Goal: Task Accomplishment & Management: Use online tool/utility

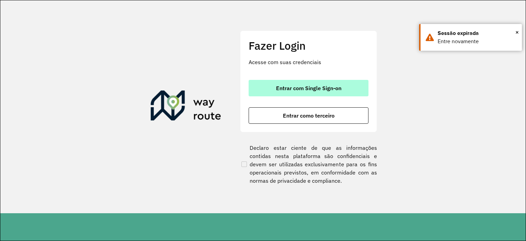
click at [340, 94] on button "Entrar com Single Sign-on" at bounding box center [309, 88] width 120 height 16
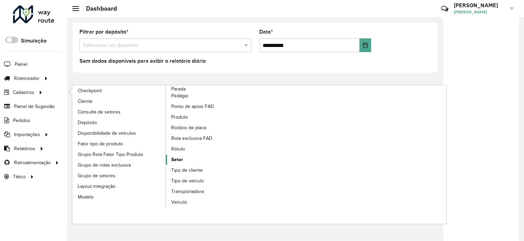
click at [190, 152] on link "Rótulo" at bounding box center [213, 149] width 94 height 10
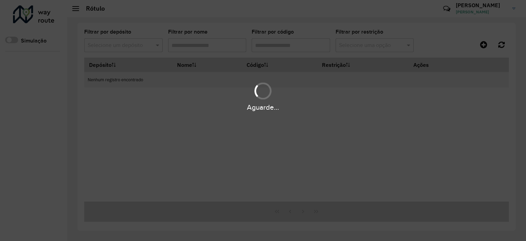
click at [179, 159] on div "Aguarde..." at bounding box center [263, 120] width 526 height 241
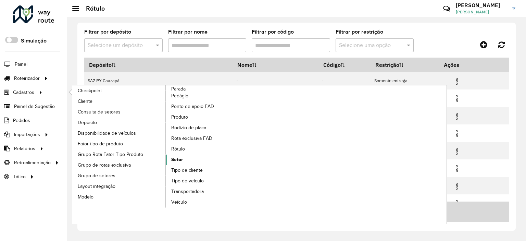
click at [171, 156] on link "Setor" at bounding box center [213, 159] width 94 height 10
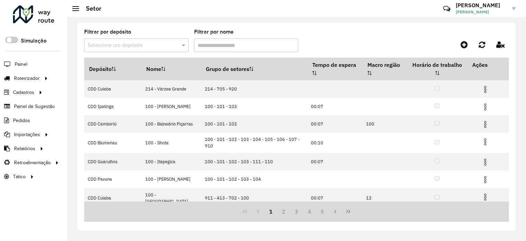
click at [118, 40] on div "Selecione um depósito" at bounding box center [136, 45] width 104 height 14
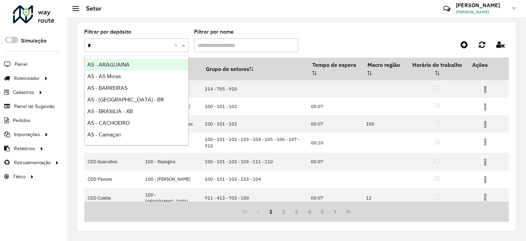
type input "**"
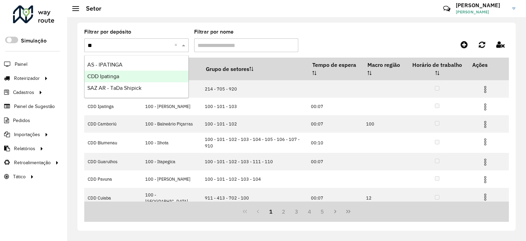
click at [124, 76] on div "CDD Ipatinga" at bounding box center [137, 77] width 104 height 12
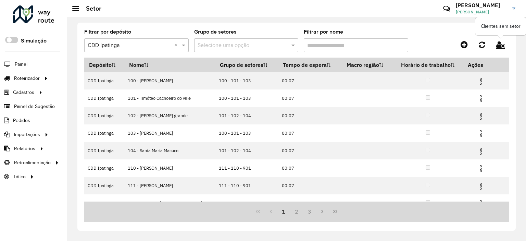
click at [501, 46] on icon at bounding box center [500, 45] width 9 height 8
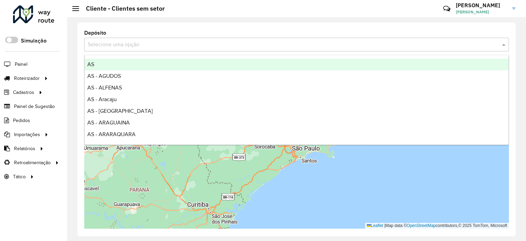
click at [223, 46] on input "text" at bounding box center [290, 45] width 404 height 8
type input "**"
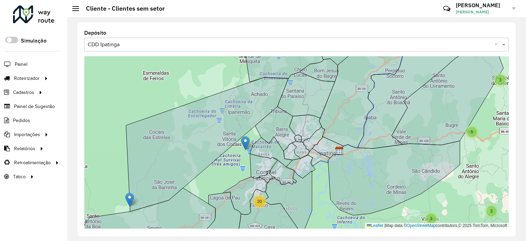
drag, startPoint x: 243, startPoint y: 135, endPoint x: 244, endPoint y: 144, distance: 8.7
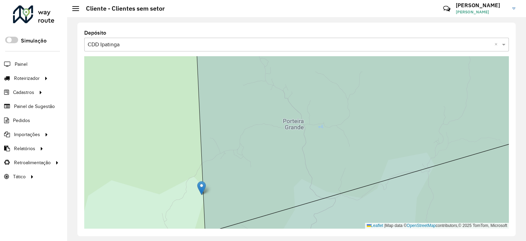
drag, startPoint x: 177, startPoint y: 170, endPoint x: 204, endPoint y: 94, distance: 80.6
click at [203, 94] on div "Leaflet | Map data © OpenStreetMap contributors,© 2025 TomTom, Microsoft" at bounding box center [296, 142] width 425 height 172
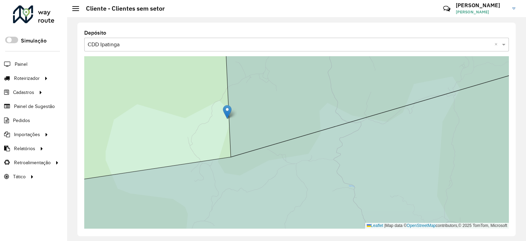
drag, startPoint x: 227, startPoint y: 109, endPoint x: 262, endPoint y: 106, distance: 35.1
click at [227, 112] on img at bounding box center [227, 112] width 9 height 14
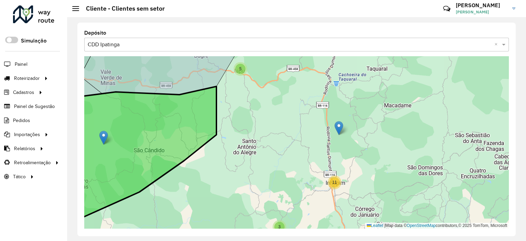
drag, startPoint x: 443, startPoint y: 154, endPoint x: 104, endPoint y: 135, distance: 339.6
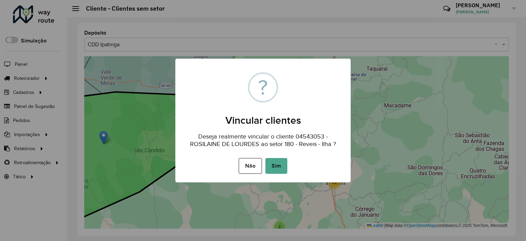
click at [303, 132] on div "Deseja realmente vincular o cliente 04543053 - ROSILAINE DE LOURDES ao setor 18…" at bounding box center [262, 137] width 175 height 23
click at [306, 133] on div "Deseja realmente vincular o cliente 04543053 - ROSILAINE DE LOURDES ao setor 18…" at bounding box center [262, 137] width 175 height 23
copy div "04543053"
click at [249, 164] on button "Não" at bounding box center [250, 166] width 23 height 16
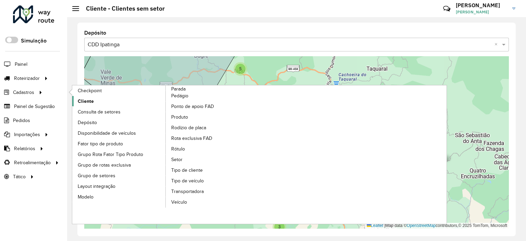
click at [98, 99] on link "Cliente" at bounding box center [119, 101] width 94 height 10
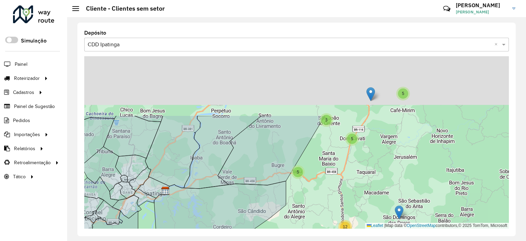
drag, startPoint x: 298, startPoint y: 167, endPoint x: 310, endPoint y: 208, distance: 43.1
click at [310, 208] on div "4 2 2 4 6 20 2 3 2 3 4 5 2 3 3 12 3 5 5 2 20 Leaflet | Map data © OpenStreetMap…" at bounding box center [296, 142] width 425 height 172
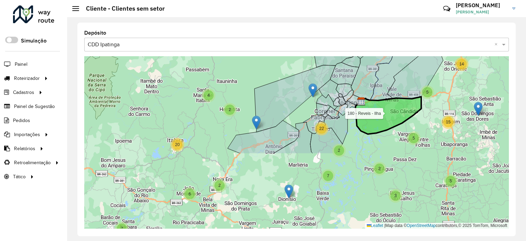
drag, startPoint x: 244, startPoint y: 195, endPoint x: 366, endPoint y: 102, distance: 153.3
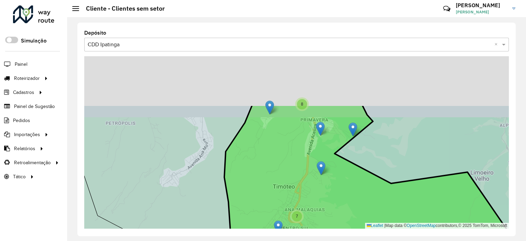
drag, startPoint x: 315, startPoint y: 135, endPoint x: 298, endPoint y: 167, distance: 36.6
click at [298, 167] on icon at bounding box center [330, 209] width 371 height 210
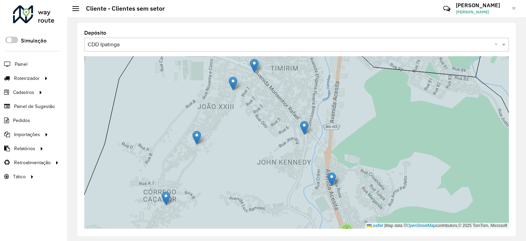
drag, startPoint x: 301, startPoint y: 122, endPoint x: 282, endPoint y: 120, distance: 20.0
drag, startPoint x: 256, startPoint y: 60, endPoint x: 250, endPoint y: 152, distance: 92.3
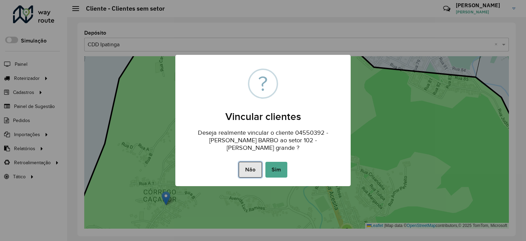
drag, startPoint x: 257, startPoint y: 173, endPoint x: 259, endPoint y: 156, distance: 17.0
click at [257, 173] on button "Não" at bounding box center [250, 170] width 23 height 16
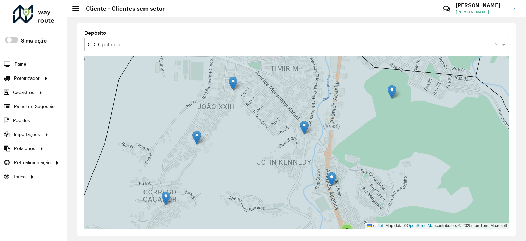
drag, startPoint x: 254, startPoint y: 64, endPoint x: 401, endPoint y: 85, distance: 148.4
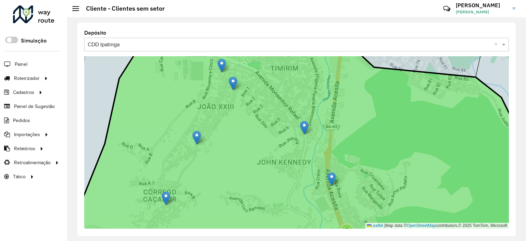
drag, startPoint x: 253, startPoint y: 66, endPoint x: 221, endPoint y: 67, distance: 32.6
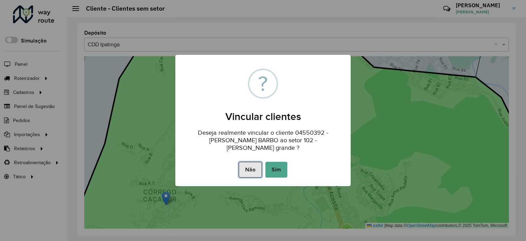
click at [256, 168] on button "Não" at bounding box center [250, 170] width 23 height 16
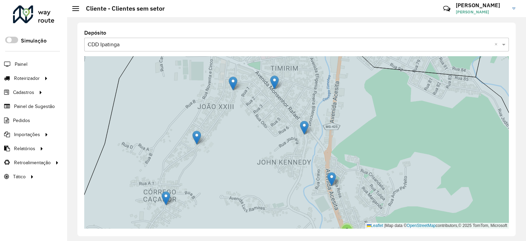
drag, startPoint x: 254, startPoint y: 65, endPoint x: 280, endPoint y: 83, distance: 31.0
drag, startPoint x: 256, startPoint y: 64, endPoint x: 213, endPoint y: 80, distance: 45.5
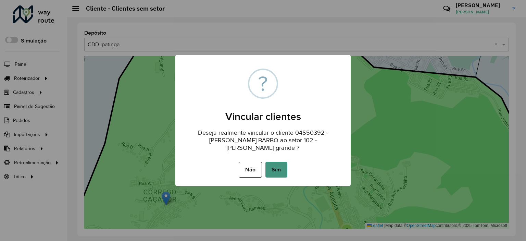
click at [286, 168] on button "Sim" at bounding box center [276, 170] width 22 height 16
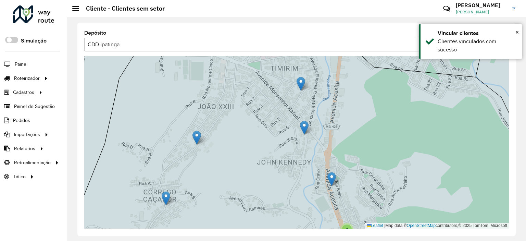
drag, startPoint x: 237, startPoint y: 90, endPoint x: 305, endPoint y: 78, distance: 68.5
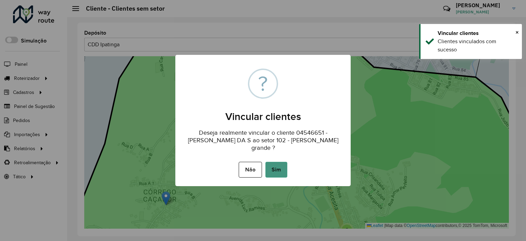
click at [277, 163] on button "Sim" at bounding box center [276, 170] width 22 height 16
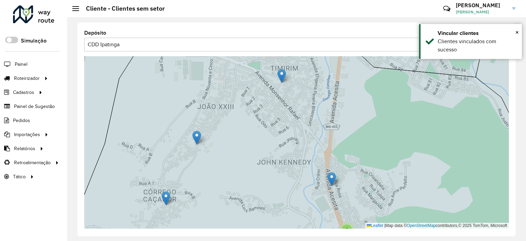
drag, startPoint x: 308, startPoint y: 126, endPoint x: 278, endPoint y: 65, distance: 66.9
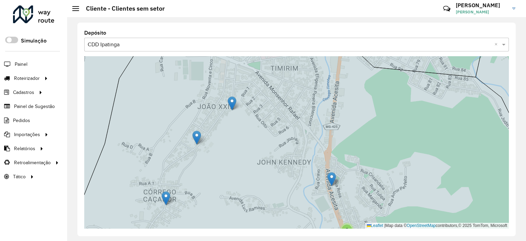
drag, startPoint x: 298, startPoint y: 123, endPoint x: 213, endPoint y: 90, distance: 91.5
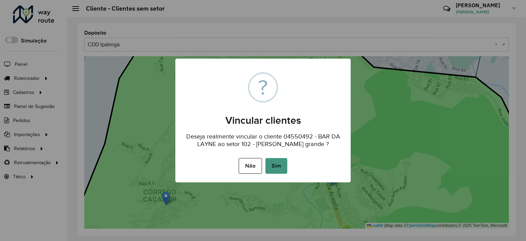
click at [287, 165] on button "Sim" at bounding box center [276, 166] width 22 height 16
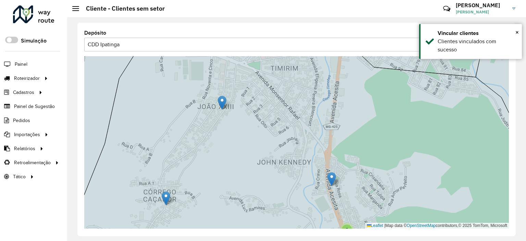
drag, startPoint x: 195, startPoint y: 137, endPoint x: 233, endPoint y: 79, distance: 69.1
drag, startPoint x: 197, startPoint y: 131, endPoint x: 301, endPoint y: 99, distance: 109.6
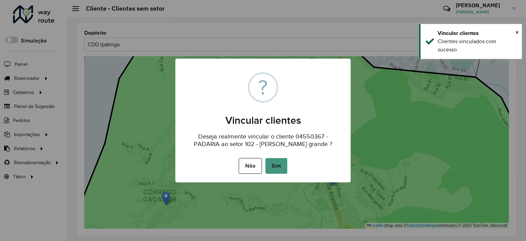
click at [281, 168] on button "Sim" at bounding box center [276, 166] width 22 height 16
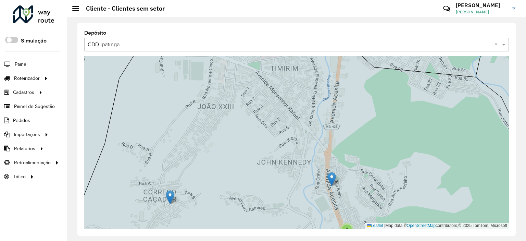
drag, startPoint x: 166, startPoint y: 195, endPoint x: 223, endPoint y: 107, distance: 104.7
drag, startPoint x: 167, startPoint y: 194, endPoint x: 177, endPoint y: 136, distance: 58.7
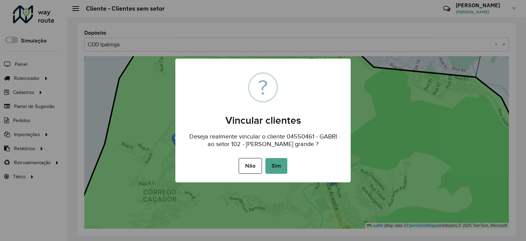
click at [267, 165] on button "Sim" at bounding box center [276, 166] width 22 height 16
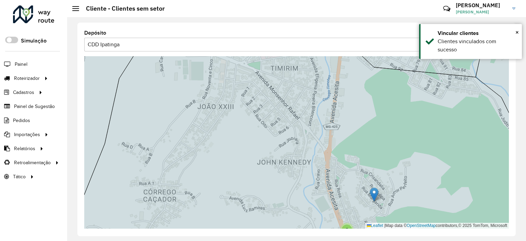
drag, startPoint x: 332, startPoint y: 179, endPoint x: 378, endPoint y: 193, distance: 48.2
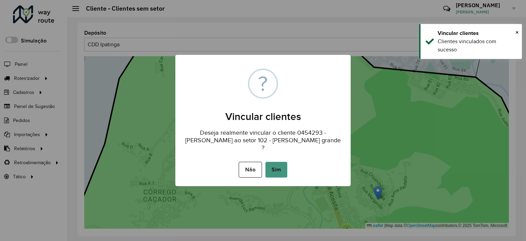
click at [276, 172] on button "Sim" at bounding box center [276, 170] width 22 height 16
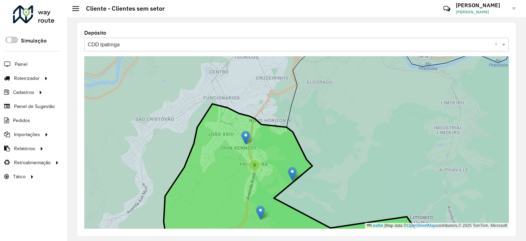
drag, startPoint x: 259, startPoint y: 171, endPoint x: 245, endPoint y: 136, distance: 38.3
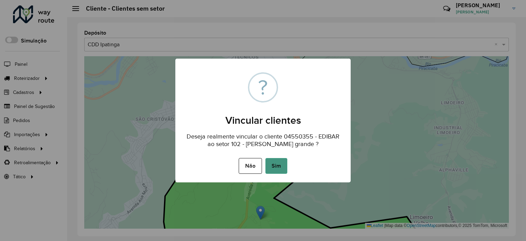
click at [282, 164] on button "Sim" at bounding box center [276, 166] width 22 height 16
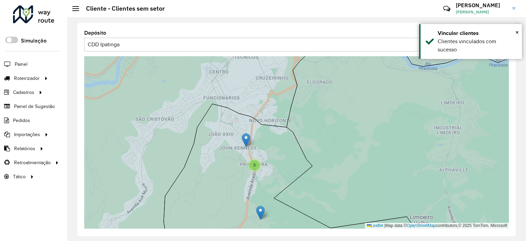
drag, startPoint x: 293, startPoint y: 169, endPoint x: 241, endPoint y: 124, distance: 68.5
drag, startPoint x: 292, startPoint y: 171, endPoint x: 241, endPoint y: 126, distance: 68.2
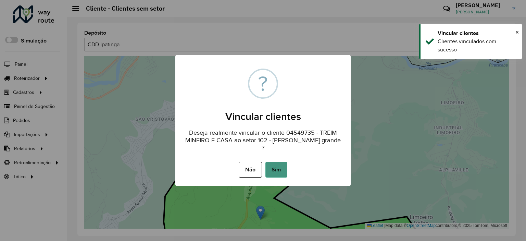
click at [273, 163] on button "Sim" at bounding box center [276, 170] width 22 height 16
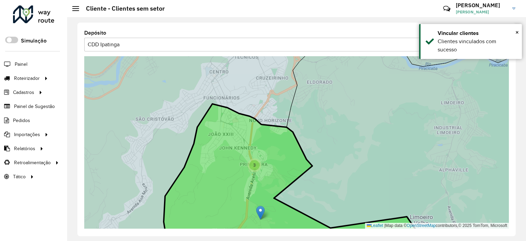
click at [293, 156] on icon at bounding box center [296, 176] width 264 height 144
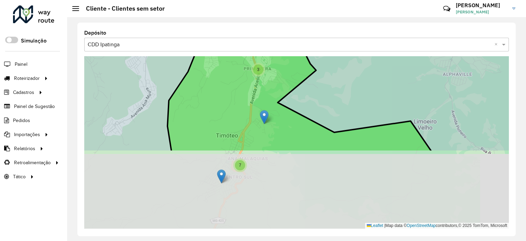
drag, startPoint x: 285, startPoint y: 158, endPoint x: 289, endPoint y: 62, distance: 95.6
click at [289, 62] on icon at bounding box center [300, 80] width 264 height 144
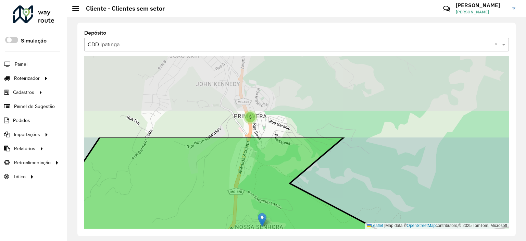
drag, startPoint x: 230, startPoint y: 65, endPoint x: 238, endPoint y: 127, distance: 61.8
click at [237, 158] on icon at bounding box center [314, 241] width 491 height 208
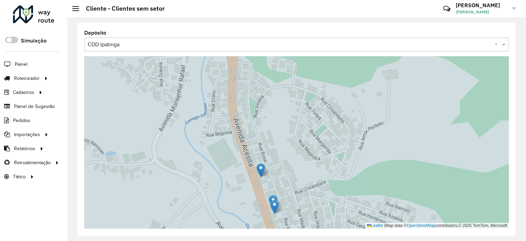
drag, startPoint x: 266, startPoint y: 183, endPoint x: 272, endPoint y: 98, distance: 85.8
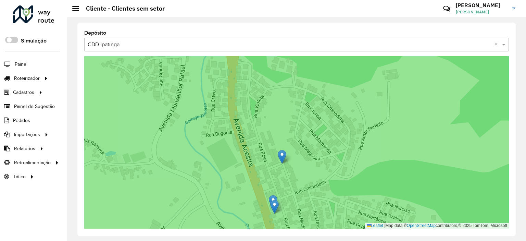
drag, startPoint x: 266, startPoint y: 181, endPoint x: 281, endPoint y: 150, distance: 34.6
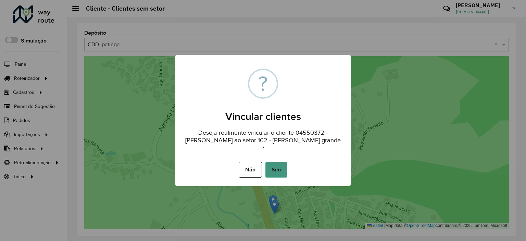
click at [280, 163] on button "Sim" at bounding box center [276, 170] width 22 height 16
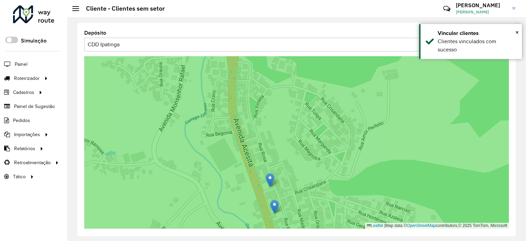
drag, startPoint x: 274, startPoint y: 197, endPoint x: 271, endPoint y: 178, distance: 19.1
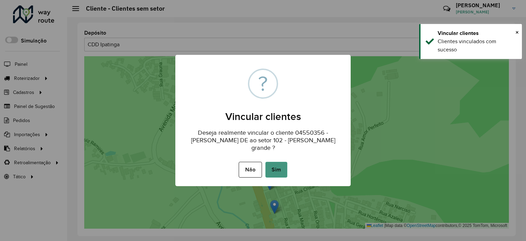
click at [274, 167] on button "Sim" at bounding box center [276, 170] width 22 height 16
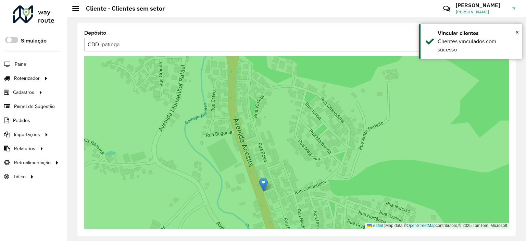
drag, startPoint x: 277, startPoint y: 203, endPoint x: 265, endPoint y: 181, distance: 24.8
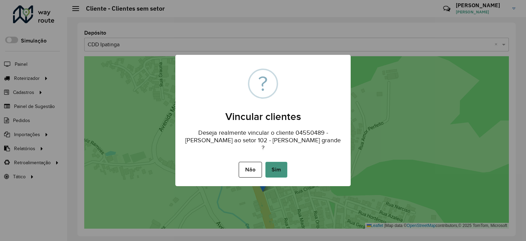
click at [269, 168] on button "Sim" at bounding box center [276, 170] width 22 height 16
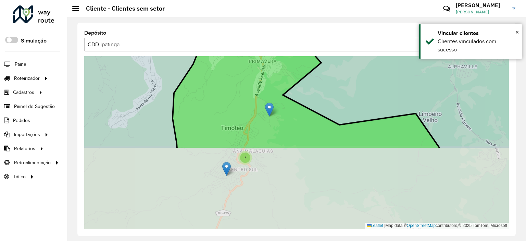
drag, startPoint x: 253, startPoint y: 171, endPoint x: 256, endPoint y: 73, distance: 97.3
click at [256, 73] on icon at bounding box center [307, 75] width 268 height 148
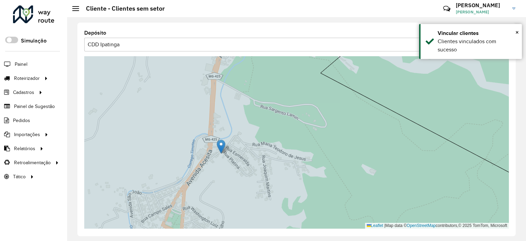
drag, startPoint x: 263, startPoint y: 150, endPoint x: 213, endPoint y: 143, distance: 50.1
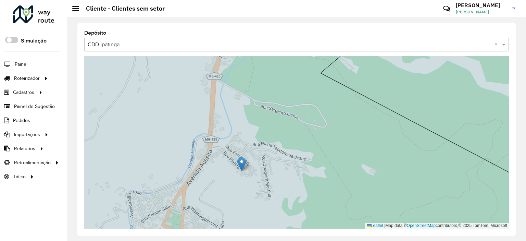
drag, startPoint x: 267, startPoint y: 147, endPoint x: 233, endPoint y: 153, distance: 34.4
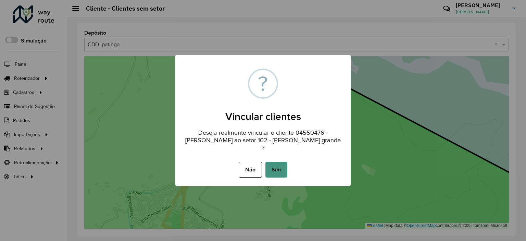
click at [285, 162] on button "Sim" at bounding box center [276, 170] width 22 height 16
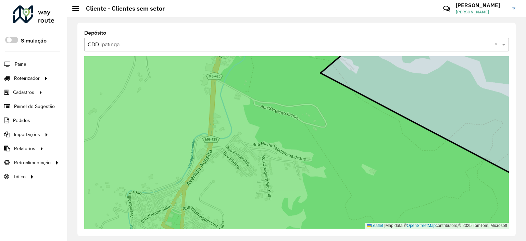
click at [278, 141] on icon at bounding box center [296, 143] width 512 height 210
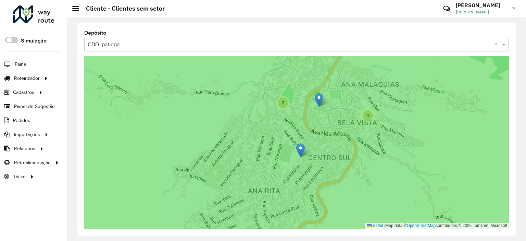
drag, startPoint x: 261, startPoint y: 177, endPoint x: 307, endPoint y: 144, distance: 57.3
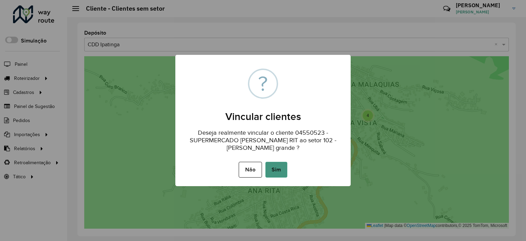
click at [276, 173] on button "Sim" at bounding box center [276, 170] width 22 height 16
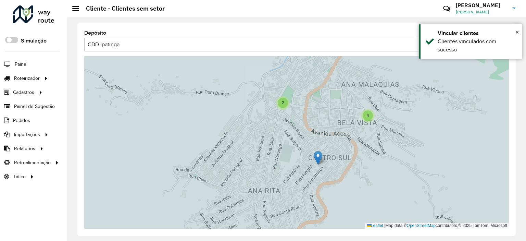
drag, startPoint x: 320, startPoint y: 133, endPoint x: 320, endPoint y: 159, distance: 26.0
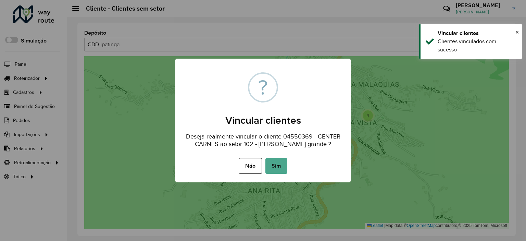
click at [274, 171] on button "Sim" at bounding box center [276, 166] width 22 height 16
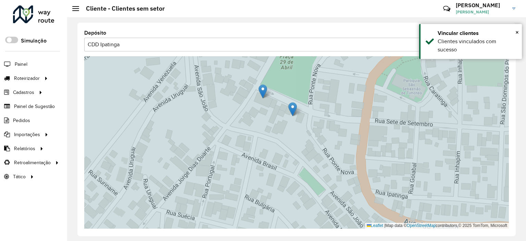
drag, startPoint x: 295, startPoint y: 112, endPoint x: 309, endPoint y: 115, distance: 13.8
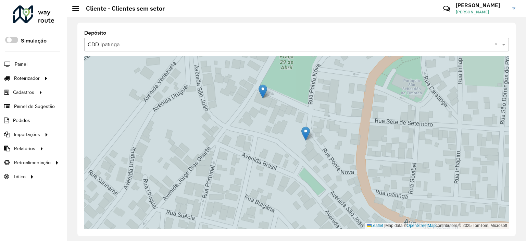
drag, startPoint x: 285, startPoint y: 99, endPoint x: 308, endPoint y: 132, distance: 39.8
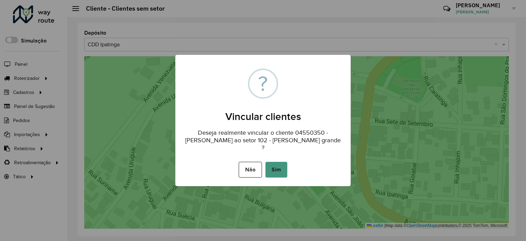
click at [277, 175] on button "Sim" at bounding box center [276, 170] width 22 height 16
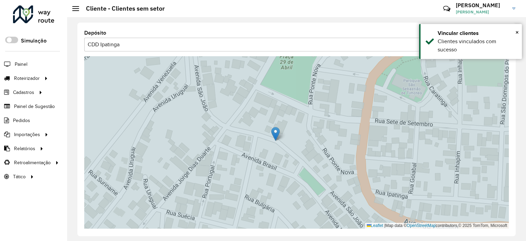
drag, startPoint x: 273, startPoint y: 120, endPoint x: 281, endPoint y: 153, distance: 34.1
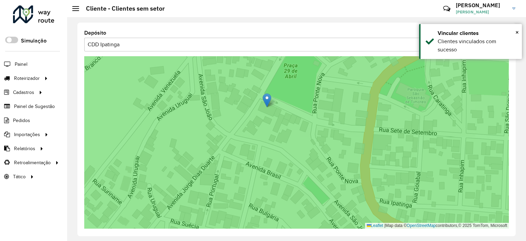
click at [269, 91] on icon at bounding box center [301, 152] width 512 height 210
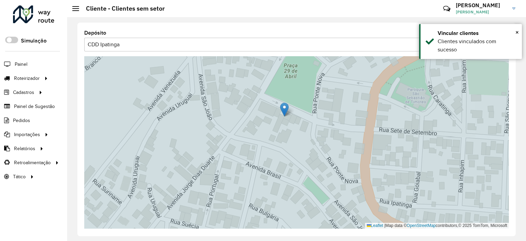
drag, startPoint x: 269, startPoint y: 98, endPoint x: 325, endPoint y: 106, distance: 56.0
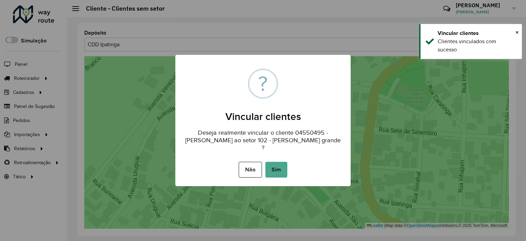
click at [266, 177] on div "× ? Vincular clientes Deseja realmente vincular o cliente 04550495 - JULIA CARV…" at bounding box center [262, 120] width 175 height 131
click at [275, 168] on button "Sim" at bounding box center [276, 170] width 22 height 16
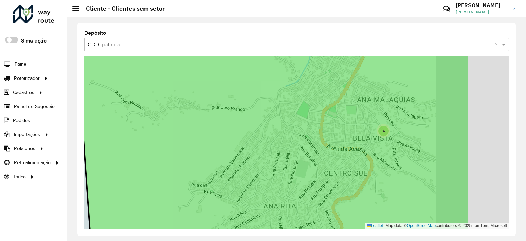
drag, startPoint x: 366, startPoint y: 127, endPoint x: 349, endPoint y: 127, distance: 16.4
click at [349, 127] on icon at bounding box center [271, 141] width 397 height 210
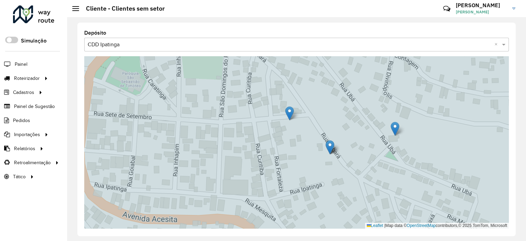
drag, startPoint x: 377, startPoint y: 149, endPoint x: 401, endPoint y: 101, distance: 53.3
drag, startPoint x: 378, startPoint y: 150, endPoint x: 350, endPoint y: 94, distance: 62.8
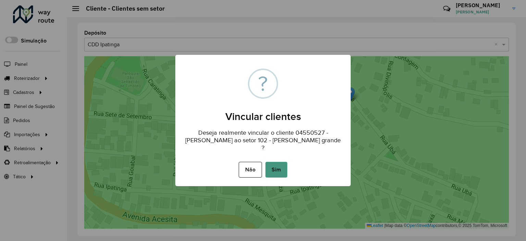
click at [268, 173] on button "Sim" at bounding box center [276, 170] width 22 height 16
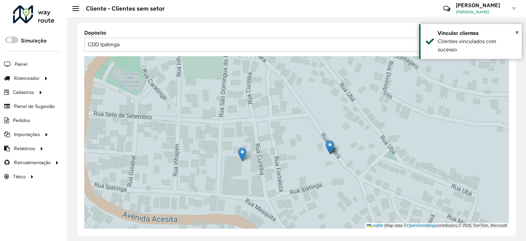
drag, startPoint x: 274, startPoint y: 125, endPoint x: 220, endPoint y: 154, distance: 61.0
drag, startPoint x: 289, startPoint y: 108, endPoint x: 185, endPoint y: 114, distance: 104.0
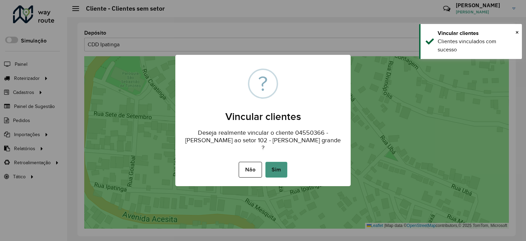
click at [267, 166] on button "Sim" at bounding box center [276, 170] width 22 height 16
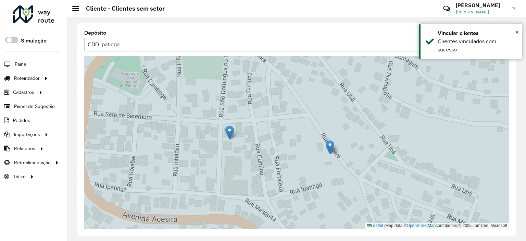
drag, startPoint x: 329, startPoint y: 148, endPoint x: 235, endPoint y: 128, distance: 95.8
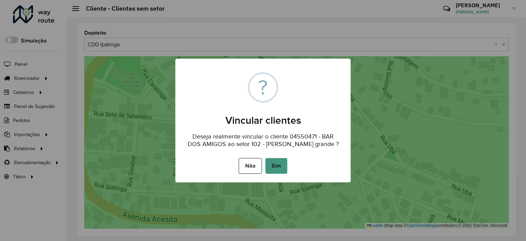
click at [285, 170] on button "Sim" at bounding box center [276, 166] width 22 height 16
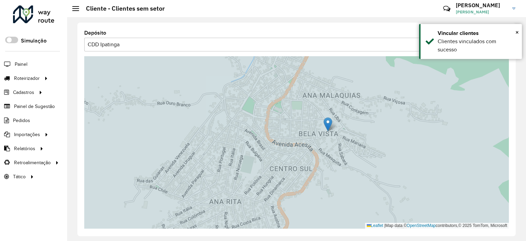
drag, startPoint x: 327, startPoint y: 123, endPoint x: 307, endPoint y: 144, distance: 29.1
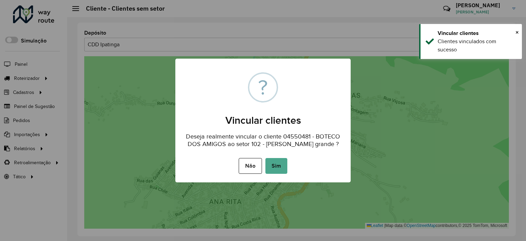
click at [280, 170] on button "Sim" at bounding box center [276, 166] width 22 height 16
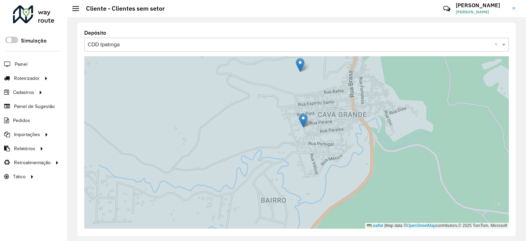
drag, startPoint x: 356, startPoint y: 98, endPoint x: 302, endPoint y: 61, distance: 65.3
drag, startPoint x: 358, startPoint y: 101, endPoint x: 394, endPoint y: 107, distance: 36.1
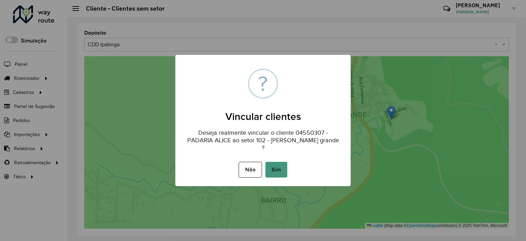
click at [279, 162] on button "Sim" at bounding box center [276, 170] width 22 height 16
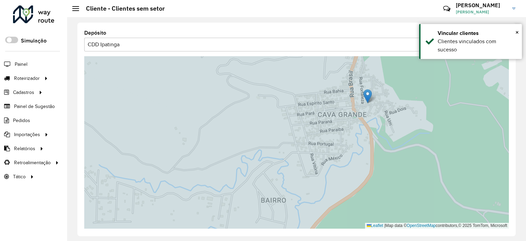
drag, startPoint x: 318, startPoint y: 161, endPoint x: 367, endPoint y: 96, distance: 81.4
drag, startPoint x: 311, startPoint y: 136, endPoint x: 348, endPoint y: 98, distance: 53.3
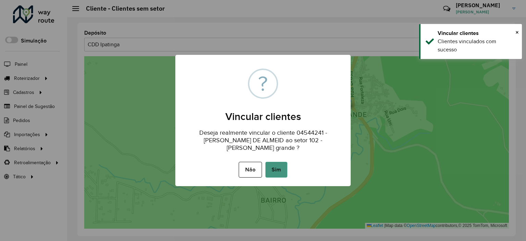
click at [284, 165] on button "Sim" at bounding box center [276, 170] width 22 height 16
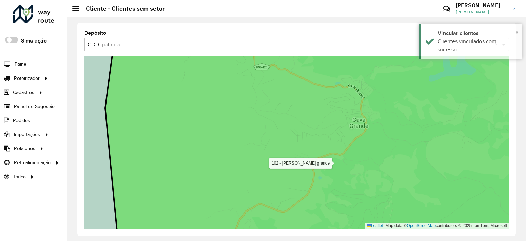
drag, startPoint x: 379, startPoint y: 146, endPoint x: 263, endPoint y: 55, distance: 147.7
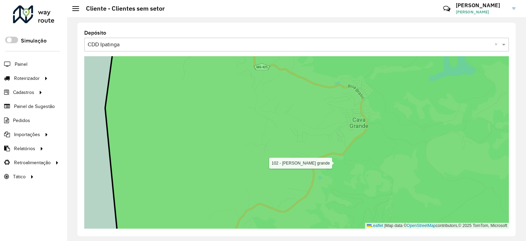
click at [270, 57] on icon at bounding box center [325, 135] width 440 height 210
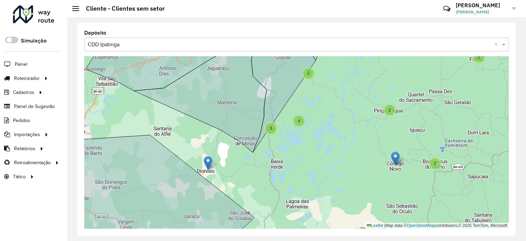
click at [348, 101] on div "4 3 2 2 4 6 20 2 3 2 3 4 5 2 3 3 12 3 5 5 Leaflet | Map data © OpenStreetMap co…" at bounding box center [296, 142] width 425 height 172
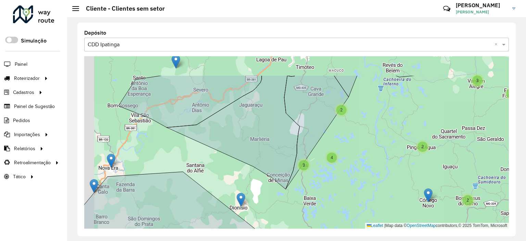
drag, startPoint x: 360, startPoint y: 135, endPoint x: 400, endPoint y: 196, distance: 72.6
click at [400, 196] on div "4 3 2 2 4 6 20 2 3 2 3 4 5 2 3 3 12 3 5 5 Leaflet | Map data © OpenStreetMap co…" at bounding box center [296, 142] width 425 height 172
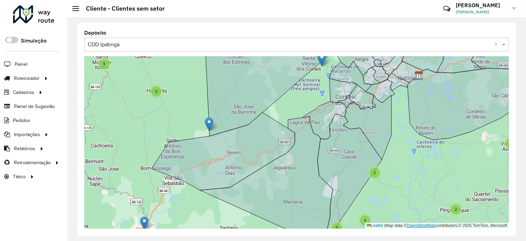
drag, startPoint x: 409, startPoint y: 167, endPoint x: 411, endPoint y: 226, distance: 59.3
click at [411, 226] on div "4 3 2 2 4 6 20 2 3 2 3 4 5 2 3 3 12 3 5 5 4 3 Leaflet | Map data © OpenStreetMa…" at bounding box center [296, 142] width 425 height 172
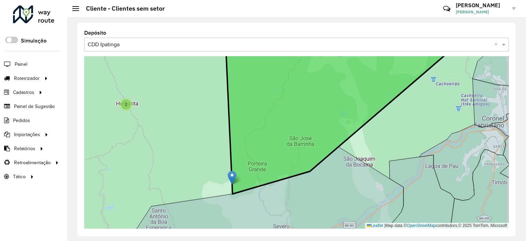
drag, startPoint x: 324, startPoint y: 127, endPoint x: 286, endPoint y: 176, distance: 62.3
click at [293, 171] on icon at bounding box center [342, 119] width 233 height 150
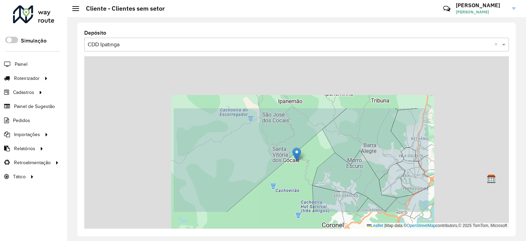
click at [294, 195] on div "Leaflet | Map data © OpenStreetMap contributors,© 2025 TomTom, Microsoft" at bounding box center [296, 142] width 425 height 172
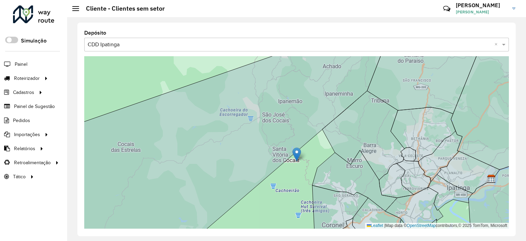
drag, startPoint x: 290, startPoint y: 200, endPoint x: 306, endPoint y: 131, distance: 70.2
click at [306, 136] on div "2 12 5 2 3 2 5 2 3 3 11 3 5 Leaflet | Map data © OpenStreetMap contributors,© 2…" at bounding box center [296, 142] width 425 height 172
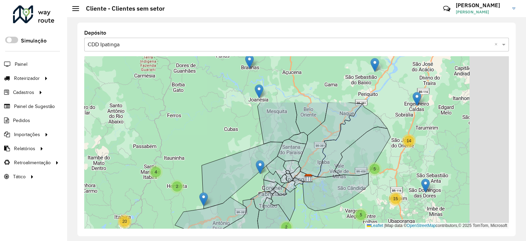
drag, startPoint x: 426, startPoint y: 130, endPoint x: 366, endPoint y: 194, distance: 87.7
click at [373, 196] on div "2 7 2 8 2 3 5 2 6 20 2 4 2 7 5 5 15 14 Leaflet | Map data © OpenStreetMap contr…" at bounding box center [296, 142] width 425 height 172
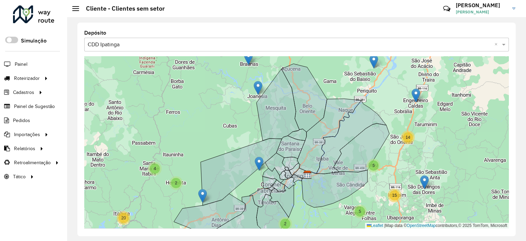
drag, startPoint x: 191, startPoint y: 152, endPoint x: 212, endPoint y: 102, distance: 54.2
click at [202, 91] on div "2 7 2 8 2 3 5 2 6 20 2 4 2 7 5 5 15 14 130 - Cocais Leaflet | Map data © OpenSt…" at bounding box center [296, 142] width 425 height 172
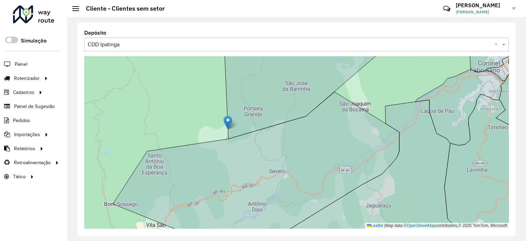
drag, startPoint x: 156, startPoint y: 102, endPoint x: 163, endPoint y: 99, distance: 7.5
click at [163, 99] on div "2 2 3 3 2 12 5 2 3 2 3 4 5 2 3 3 Leaflet | Map data © OpenStreetMap contributor…" at bounding box center [296, 142] width 425 height 172
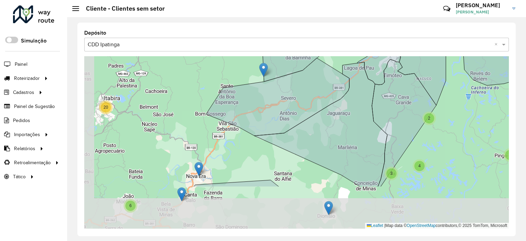
drag, startPoint x: 211, startPoint y: 220, endPoint x: 256, endPoint y: 165, distance: 71.6
click at [256, 165] on div "4 3 4 3 2 2 4 6 20 2 3 2 3 4 5 2 3 3 12 3 5 5 Leaflet | Map data © OpenStreetMa…" at bounding box center [296, 142] width 425 height 172
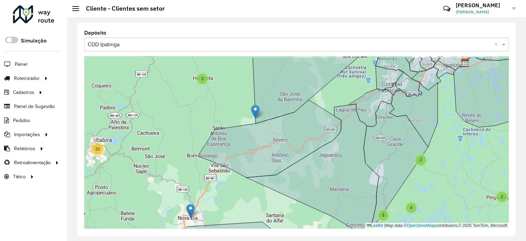
drag, startPoint x: 247, startPoint y: 164, endPoint x: 198, endPoint y: 241, distance: 91.2
click at [198, 240] on div "Depósito Selecione uma opção × CDD Ipatinga × 4 3 4 3 2 2 4 6 20 2 3 2 3 4 5 2 …" at bounding box center [296, 129] width 459 height 224
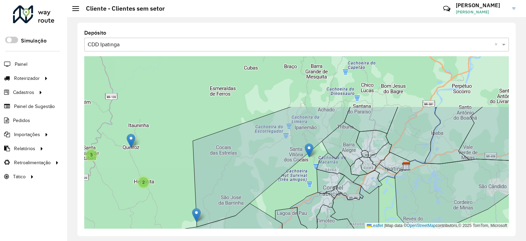
drag, startPoint x: 321, startPoint y: 131, endPoint x: 280, endPoint y: 182, distance: 65.3
click at [280, 182] on div "4 3 4 3 2 2 4 6 20 2 3 2 3 4 5 2 3 3 12 3 5 5 60 - Domingos da Prata Leaflet | …" at bounding box center [296, 142] width 425 height 172
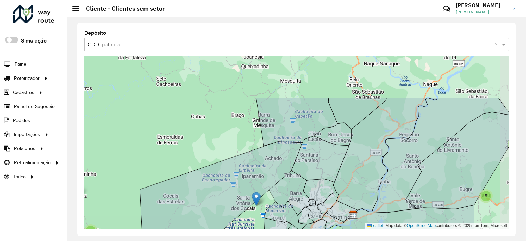
drag, startPoint x: 243, startPoint y: 97, endPoint x: 211, endPoint y: 137, distance: 51.4
click at [211, 137] on div "3 2 2 4 6 20 2 3 2 3 4 5 2 3 3 12 3 5 5 60 - Domingos da Prata Leaflet | Map da…" at bounding box center [296, 142] width 425 height 172
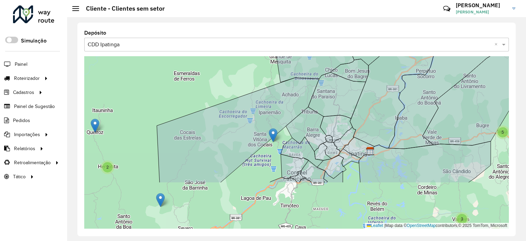
drag, startPoint x: 187, startPoint y: 169, endPoint x: 203, endPoint y: 64, distance: 106.2
click at [203, 64] on div "2 4 6 20 2 3 2 3 4 5 2 3 3 12 3 5 5 60 - Domingos da Prata Leaflet | Map data ©…" at bounding box center [296, 142] width 425 height 172
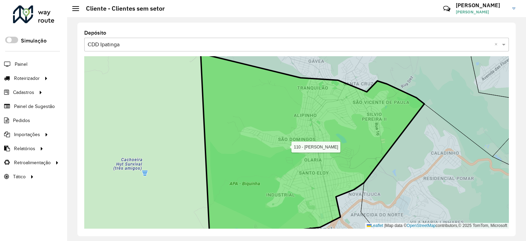
click at [247, 184] on icon at bounding box center [313, 150] width 224 height 194
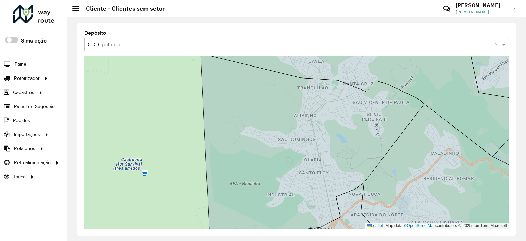
click at [344, 45] on input "text" at bounding box center [290, 45] width 404 height 8
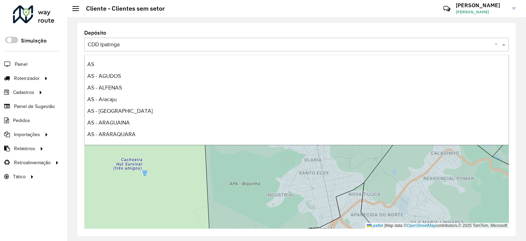
scroll to position [1654, 0]
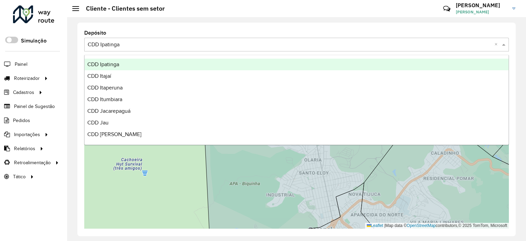
click at [251, 67] on div "CDD Ipatinga" at bounding box center [297, 65] width 424 height 12
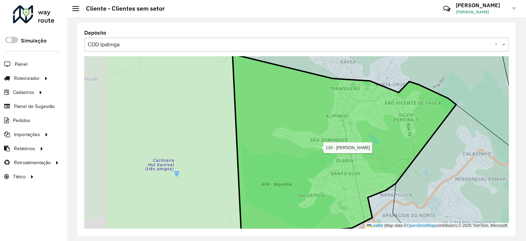
drag, startPoint x: 303, startPoint y: 145, endPoint x: 335, endPoint y: 146, distance: 31.9
click at [335, 146] on icon at bounding box center [345, 151] width 224 height 194
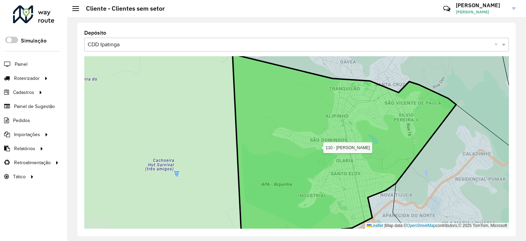
click at [334, 147] on icon at bounding box center [345, 150] width 224 height 193
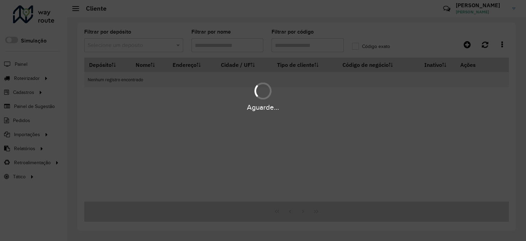
click at [300, 45] on div "Aguarde..." at bounding box center [263, 120] width 526 height 241
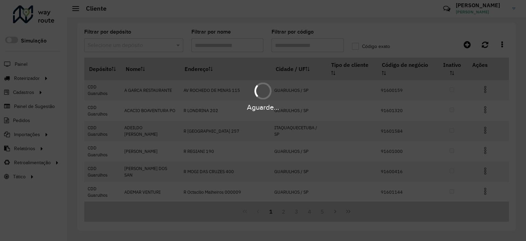
click at [297, 42] on div "Aguarde..." at bounding box center [263, 120] width 526 height 241
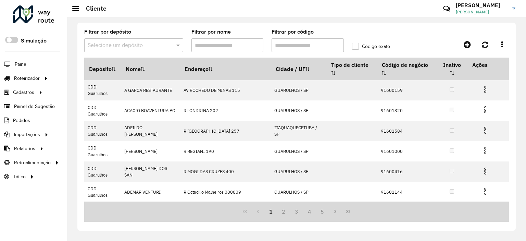
click at [297, 42] on input "Filtrar por código" at bounding box center [308, 45] width 72 height 14
paste input "********"
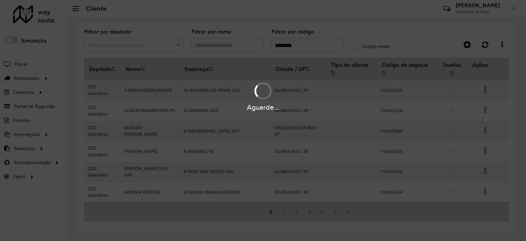
type input "********"
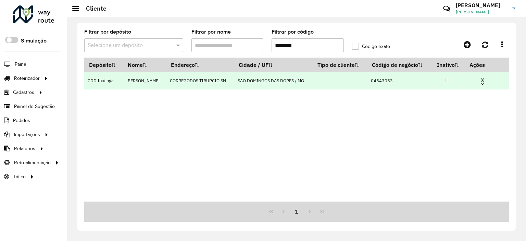
click at [484, 79] on img at bounding box center [483, 81] width 8 height 8
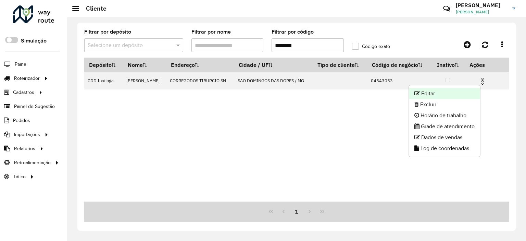
click at [436, 90] on li "Editar" at bounding box center [444, 93] width 71 height 11
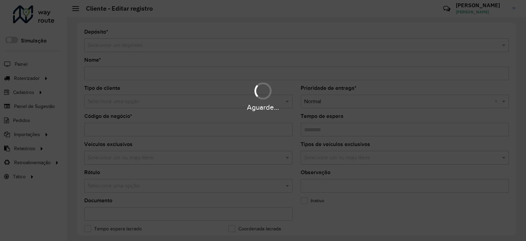
type input "**********"
type input "********"
type input "**********"
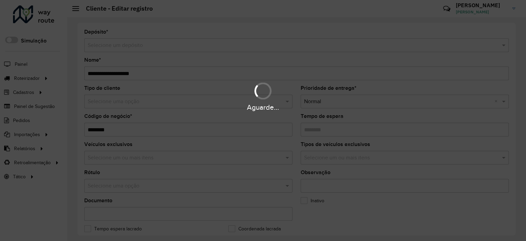
type input "**********"
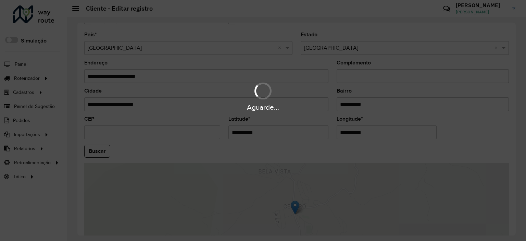
scroll to position [266, 0]
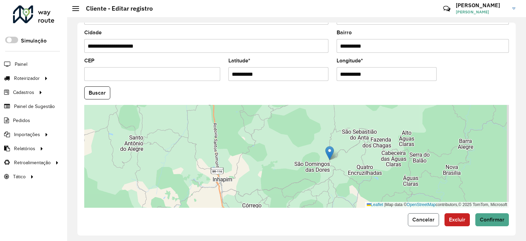
click at [419, 220] on button "Cancelar" at bounding box center [423, 219] width 31 height 13
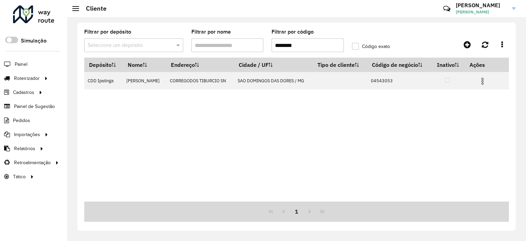
drag, startPoint x: 297, startPoint y: 48, endPoint x: 330, endPoint y: 48, distance: 32.9
click at [330, 48] on input "********" at bounding box center [308, 45] width 72 height 14
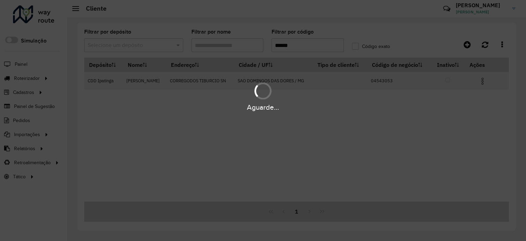
type input "******"
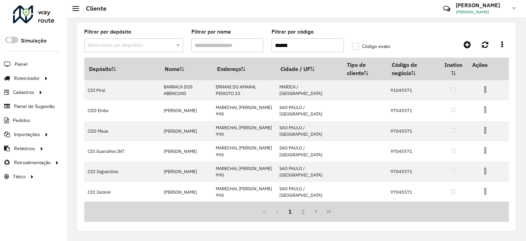
click at [150, 42] on input "text" at bounding box center [127, 45] width 78 height 8
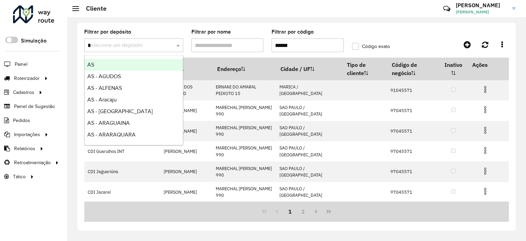
type input "**"
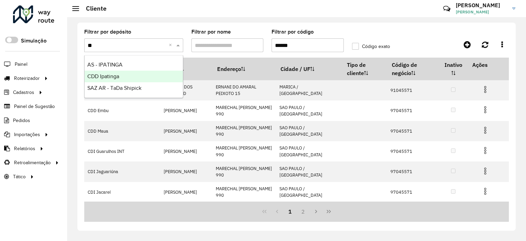
click at [138, 76] on div "CDD Ipatinga" at bounding box center [134, 77] width 98 height 12
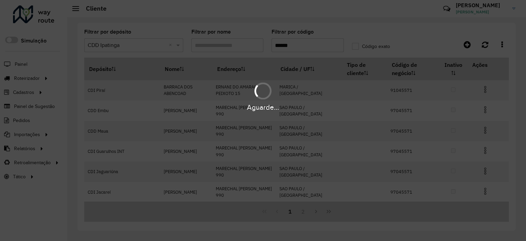
click at [302, 38] on div "Aguarde..." at bounding box center [263, 120] width 526 height 241
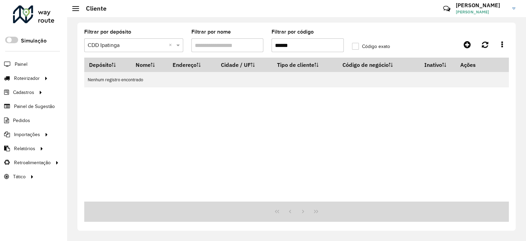
click at [312, 44] on input "******" at bounding box center [308, 45] width 72 height 14
paste input "*"
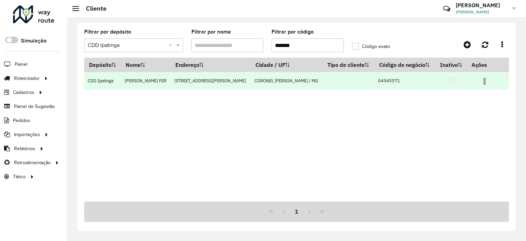
type input "*******"
click at [481, 80] on img at bounding box center [485, 81] width 8 height 8
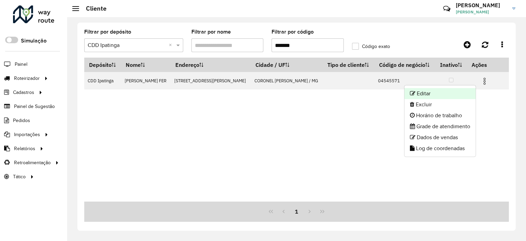
click at [455, 92] on li "Editar" at bounding box center [440, 93] width 71 height 11
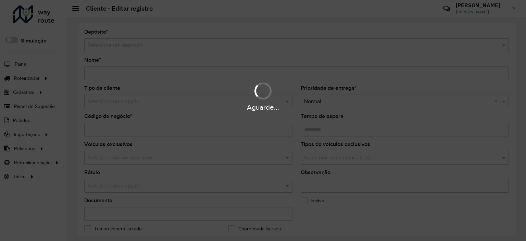
type input "**********"
type input "********"
type input "**********"
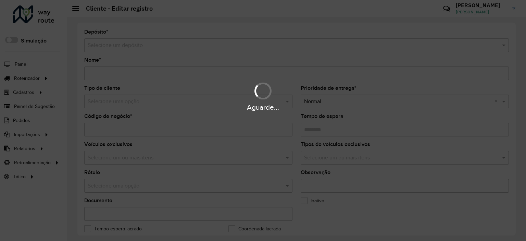
type input "**********"
type input "********"
type input "**********"
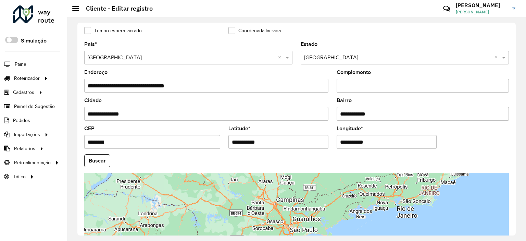
scroll to position [266, 0]
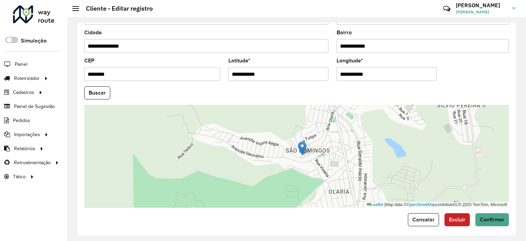
drag, startPoint x: 293, startPoint y: 149, endPoint x: 311, endPoint y: 146, distance: 18.8
click at [307, 146] on img at bounding box center [302, 148] width 9 height 14
type input "**********"
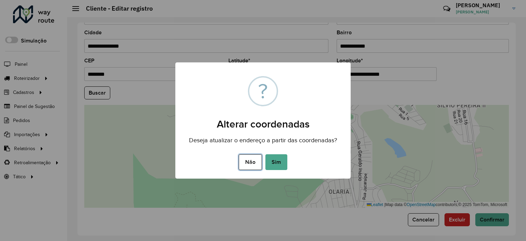
click at [243, 165] on button "Não" at bounding box center [250, 162] width 23 height 16
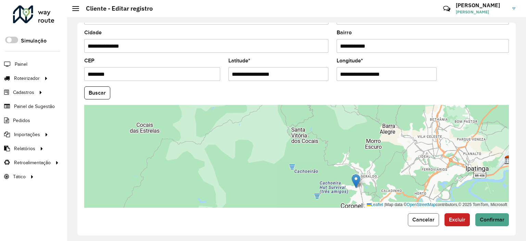
click at [431, 216] on span "Cancelar" at bounding box center [423, 219] width 22 height 6
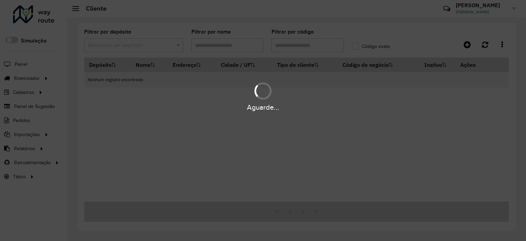
type input "*******"
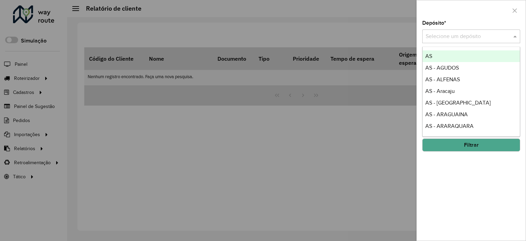
click at [444, 41] on div "Selecione um depósito" at bounding box center [471, 36] width 98 height 14
type input "*"
type input "***"
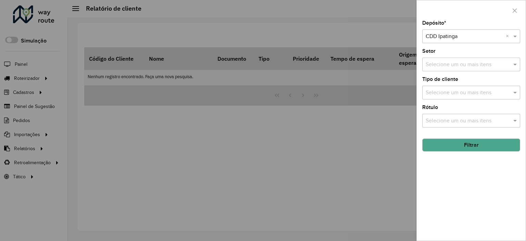
click at [470, 142] on button "Filtrar" at bounding box center [471, 144] width 98 height 13
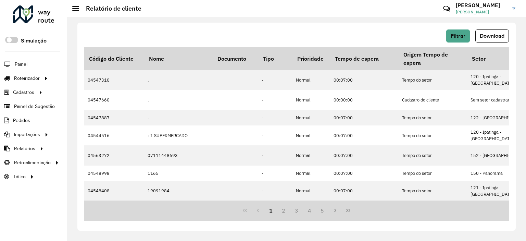
click at [503, 34] on span "Download" at bounding box center [492, 36] width 25 height 6
